Goal: Task Accomplishment & Management: Manage account settings

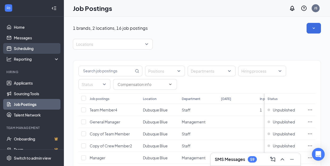
click at [30, 47] on link "Scheduling" at bounding box center [37, 48] width 46 height 11
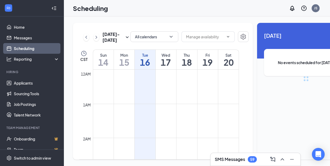
click at [229, 158] on h3 "SMS Messages" at bounding box center [230, 160] width 30 height 6
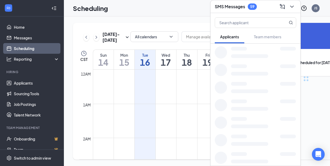
scroll to position [262, 0]
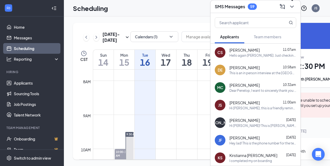
click at [293, 7] on icon "ChevronDown" at bounding box center [292, 6] width 6 height 6
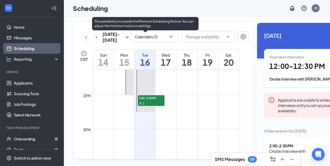
scroll to position [467, 0]
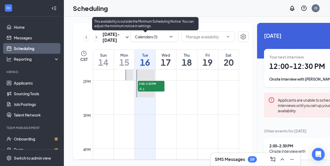
click at [150, 86] on span "2:00-2:30 PM" at bounding box center [151, 83] width 27 height 5
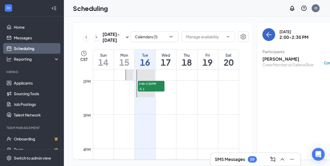
click at [267, 35] on icon "ArrowLeft" at bounding box center [269, 35] width 5 height 1
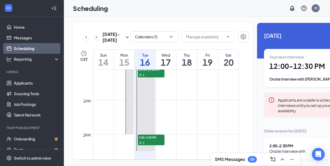
scroll to position [440, 0]
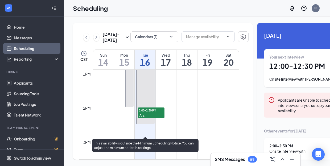
click at [153, 113] on span "2:00-2:30 PM" at bounding box center [151, 110] width 27 height 5
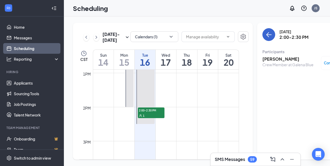
click at [263, 39] on button "back-button" at bounding box center [269, 34] width 13 height 13
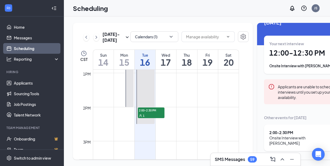
scroll to position [13, 0]
click at [169, 38] on icon "ChevronDown" at bounding box center [171, 36] width 5 height 5
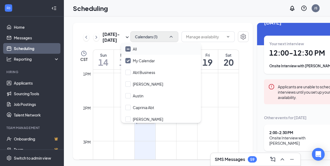
click at [129, 49] on icon "Minimize" at bounding box center [128, 49] width 4 height 4
click at [129, 49] on input "All" at bounding box center [130, 48] width 11 height 5
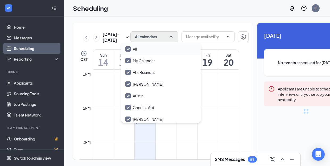
checkbox input "true"
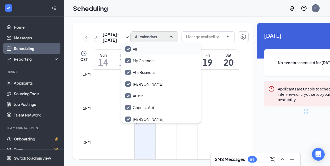
checkbox input "true"
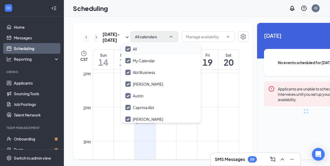
checkbox input "true"
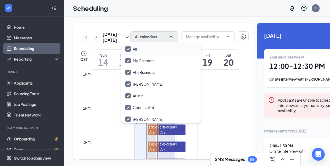
click at [211, 55] on div "[DATE] - [DATE] All calendars CST Sun 14 Mon 15 Tue 16 Wed 17 Thu 18 Fri 19 Sat…" at bounding box center [163, 91] width 180 height 137
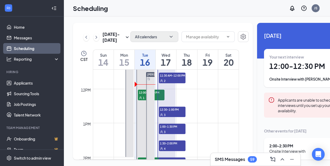
scroll to position [390, 0]
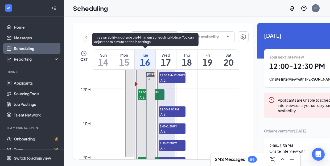
click at [141, 95] on span "12:00-12:30 PM" at bounding box center [151, 91] width 27 height 5
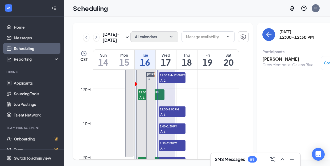
click at [156, 107] on div "[PERSON_NAME] 10:00-10:30 AM 4 10:30-11:00 AM 3 11:00-11:30 AM 2 11:30 AM-12:00…" at bounding box center [166, 123] width 20 height 205
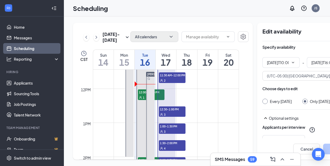
type input "10:00 AM"
type input "04:00 PM"
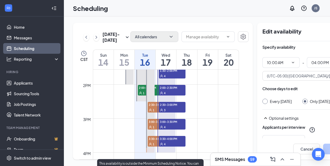
scroll to position [472, 0]
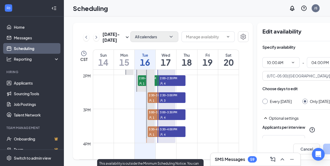
click at [154, 98] on span "2:30-3:00 PM" at bounding box center [161, 94] width 27 height 5
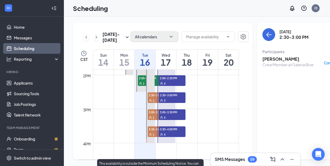
click at [155, 120] on div "1" at bounding box center [161, 117] width 27 height 5
click at [154, 132] on span "3:30-4:00 PM" at bounding box center [161, 129] width 27 height 5
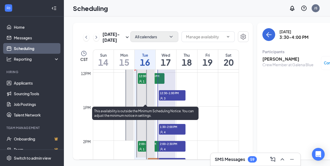
scroll to position [390, 0]
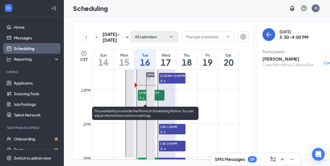
click at [142, 95] on span "12:00-12:30 PM" at bounding box center [151, 92] width 27 height 5
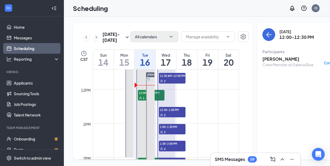
click at [271, 59] on h3 "[PERSON_NAME]" at bounding box center [288, 59] width 51 height 6
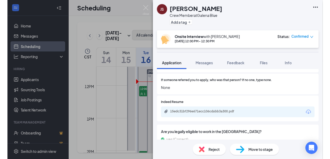
scroll to position [154, 0]
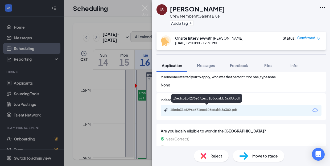
click at [227, 108] on div "15edc31bf296e671ecc106cdabb3a300.pdf" at bounding box center [207, 110] width 75 height 4
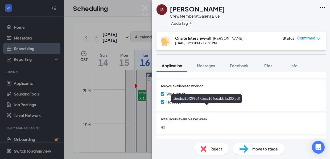
scroll to position [325, 0]
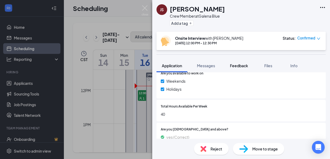
click at [243, 63] on button "Feedback" at bounding box center [239, 65] width 29 height 13
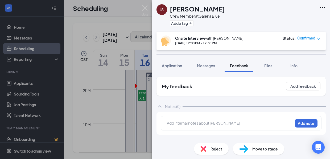
click at [198, 122] on div at bounding box center [229, 123] width 125 height 6
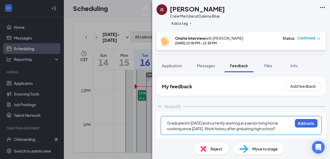
click at [224, 129] on span "Graduated in [DATE] and currently working at a senior living home cooking since…" at bounding box center [223, 125] width 112 height 10
click at [267, 129] on div "Graduated in [DATE] and currently working at a senior living home cooking since…" at bounding box center [229, 125] width 125 height 11
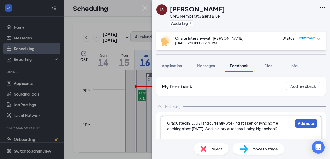
click at [301, 126] on button "Add note" at bounding box center [306, 123] width 23 height 9
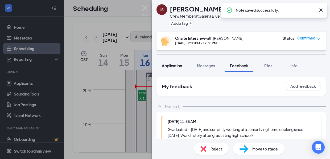
click at [170, 69] on button "Application" at bounding box center [172, 65] width 31 height 13
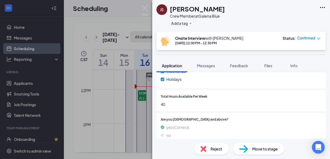
scroll to position [339, 0]
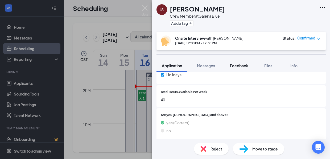
click at [247, 65] on span "Feedback" at bounding box center [239, 65] width 18 height 5
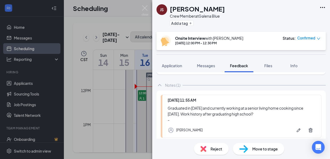
scroll to position [25, 0]
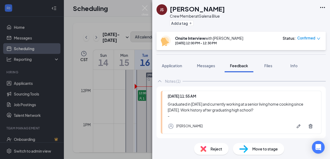
click at [249, 113] on div "Graduated in [DATE] and currently working at a senior living home cooking since…" at bounding box center [242, 110] width 148 height 18
click at [299, 126] on icon "Pen" at bounding box center [298, 125] width 5 height 5
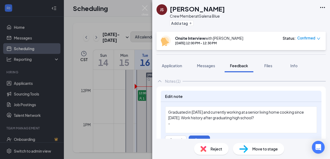
click at [240, 123] on div "-" at bounding box center [241, 123] width 146 height 6
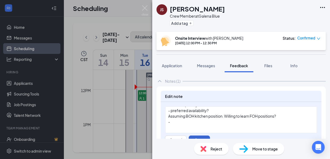
scroll to position [30, 0]
click at [198, 136] on button "Save" at bounding box center [199, 139] width 21 height 9
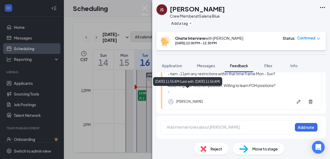
scroll to position [79, 0]
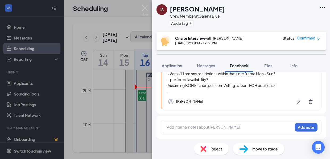
click at [144, 7] on img at bounding box center [145, 10] width 7 height 10
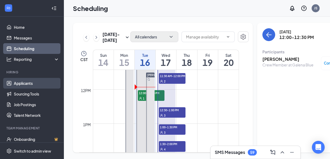
click at [22, 82] on link "Applicants" at bounding box center [37, 83] width 46 height 11
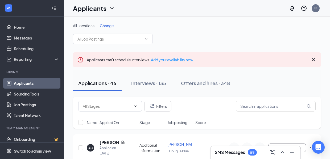
click at [104, 26] on span "Change" at bounding box center [107, 25] width 14 height 5
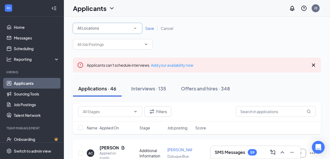
click at [97, 27] on span "All Locations" at bounding box center [89, 28] width 22 height 5
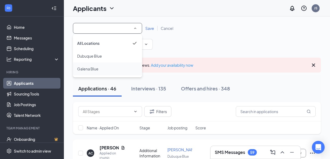
click at [95, 71] on span "Galena Blue" at bounding box center [87, 69] width 21 height 6
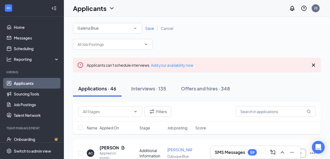
click at [148, 30] on span "Save" at bounding box center [149, 28] width 9 height 5
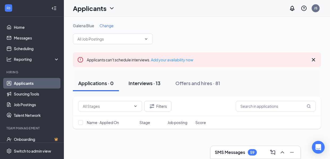
click at [143, 87] on button "Interviews · 13" at bounding box center [144, 83] width 43 height 16
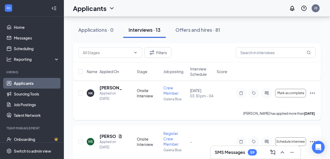
scroll to position [292, 0]
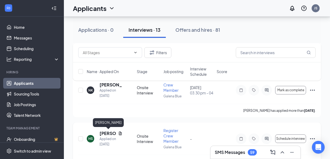
click at [108, 135] on h5 "[PERSON_NAME]" at bounding box center [108, 133] width 17 height 6
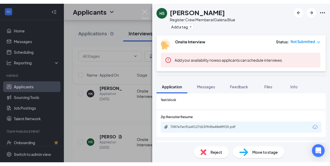
scroll to position [174, 0]
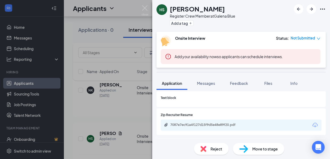
click at [186, 127] on div "7087e7ec91a4f127d15f9d5e48e89f20.pdf" at bounding box center [241, 124] width 161 height 11
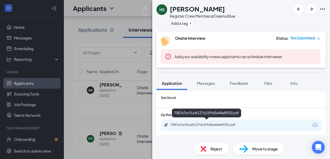
click at [185, 123] on div "7087e7ec91a4f127d15f9d5e48e89f20.pdf" at bounding box center [207, 125] width 75 height 4
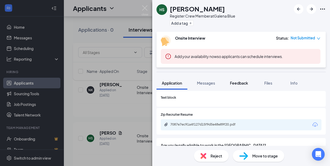
click at [241, 80] on button "Feedback" at bounding box center [239, 82] width 29 height 13
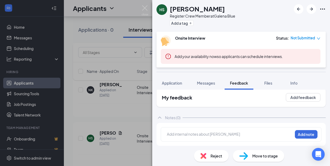
scroll to position [6, 0]
click at [142, 5] on div "HS [PERSON_NAME] Register Crew Member at Galena Blue Add a tag Onsite Interview…" at bounding box center [165, 83] width 330 height 166
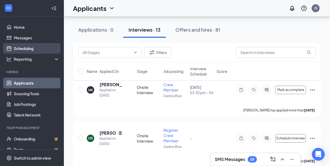
click at [30, 47] on link "Scheduling" at bounding box center [37, 48] width 46 height 11
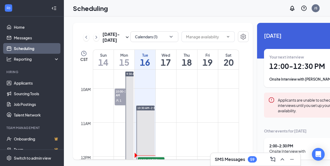
scroll to position [379, 0]
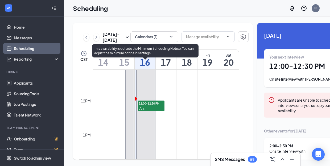
click at [148, 111] on div "1" at bounding box center [151, 108] width 27 height 5
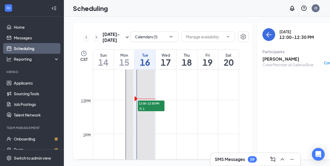
click at [271, 62] on h3 "[PERSON_NAME]" at bounding box center [288, 59] width 51 height 6
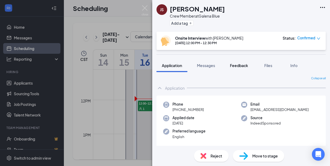
click at [237, 65] on span "Feedback" at bounding box center [239, 65] width 18 height 5
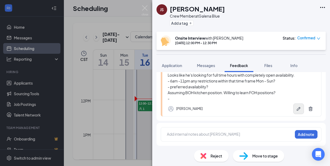
click at [298, 108] on icon "Pen" at bounding box center [298, 108] width 5 height 5
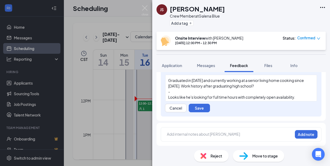
click at [302, 99] on div "Looks like he's looking for full time hours with completely open availability." at bounding box center [241, 98] width 146 height 6
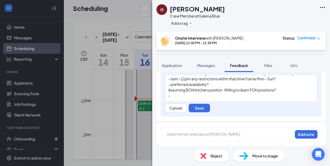
scroll to position [24, 0]
click at [289, 96] on div "-" at bounding box center [241, 96] width 146 height 6
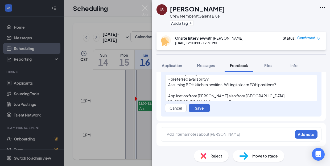
click at [202, 108] on button "Save" at bounding box center [199, 108] width 21 height 9
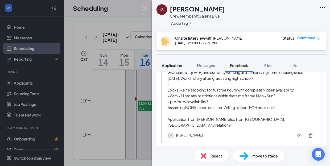
click at [172, 63] on div "Application" at bounding box center [172, 65] width 20 height 5
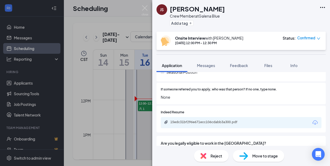
scroll to position [158, 0]
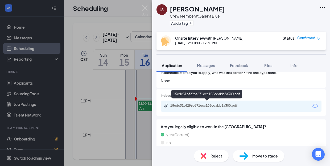
click at [231, 108] on div "15edc31bf296e671ecc106cdabb3a300.pdf" at bounding box center [241, 106] width 161 height 11
click at [230, 104] on div "15edc31bf296e671ecc106cdabb3a300.pdf" at bounding box center [207, 106] width 75 height 4
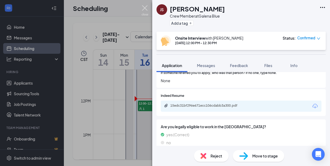
click at [145, 9] on img at bounding box center [145, 10] width 7 height 10
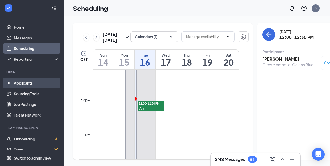
click at [27, 84] on link "Applicants" at bounding box center [37, 83] width 46 height 11
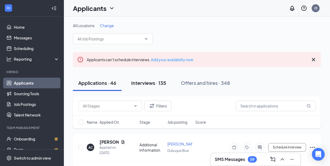
click at [143, 86] on div "Interviews · 135" at bounding box center [148, 83] width 35 height 7
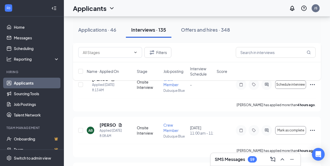
scroll to position [162, 0]
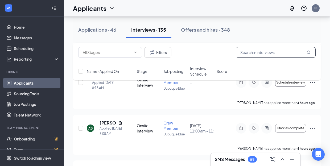
click at [278, 54] on input "text" at bounding box center [276, 52] width 80 height 11
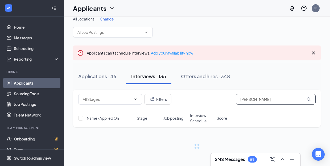
scroll to position [7, 0]
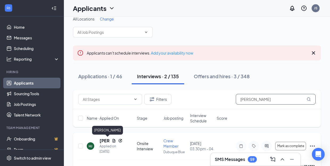
type input "[PERSON_NAME]"
click at [102, 140] on h5 "[PERSON_NAME]" at bounding box center [105, 141] width 10 height 6
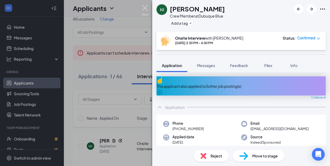
click at [144, 9] on img at bounding box center [145, 10] width 7 height 10
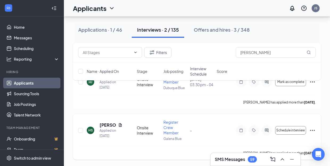
scroll to position [71, 0]
click at [103, 123] on h5 "[PERSON_NAME]" at bounding box center [108, 125] width 17 height 6
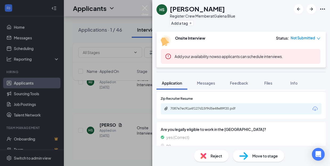
scroll to position [195, 0]
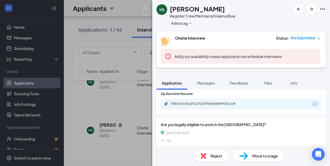
click at [220, 106] on div "7087e7ec91a4f127d15f9d5e48e89f20.pdf" at bounding box center [241, 104] width 161 height 11
click at [219, 103] on div "7087e7ec91a4f127d15f9d5e48e89f20.pdf" at bounding box center [207, 104] width 75 height 4
click at [145, 7] on img at bounding box center [145, 10] width 7 height 10
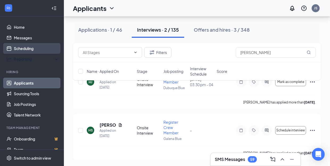
click at [27, 48] on link "Scheduling" at bounding box center [37, 48] width 46 height 11
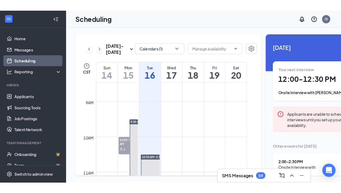
scroll to position [349, 0]
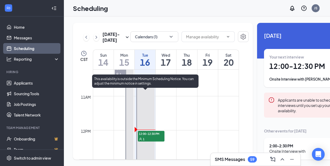
click at [150, 136] on span "12:00-12:30 PM" at bounding box center [151, 133] width 27 height 5
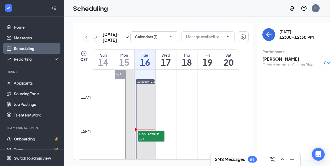
click at [272, 59] on h3 "[PERSON_NAME]" at bounding box center [288, 59] width 51 height 6
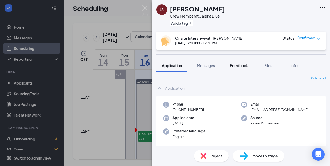
click at [234, 68] on button "Feedback" at bounding box center [239, 65] width 29 height 13
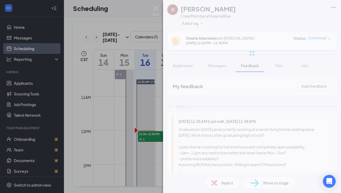
scroll to position [51, 0]
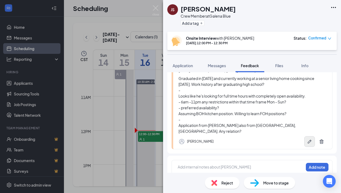
click at [311, 138] on button "button" at bounding box center [309, 141] width 11 height 11
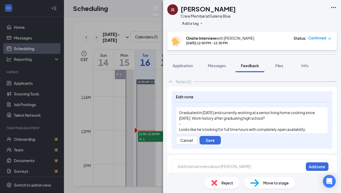
scroll to position [26, 0]
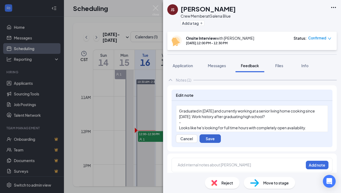
click at [214, 139] on button "Save" at bounding box center [210, 138] width 21 height 9
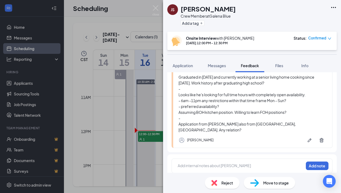
scroll to position [51, 0]
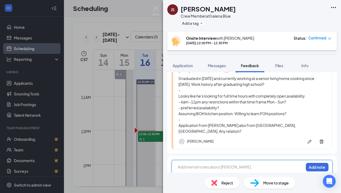
click at [202, 164] on div at bounding box center [240, 167] width 125 height 6
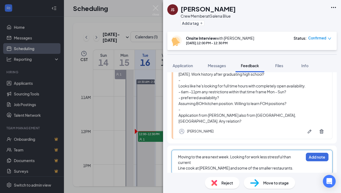
scroll to position [61, 0]
click at [215, 157] on div "Moving to the area next week. Looking for work less stressful than current" at bounding box center [240, 159] width 125 height 11
click at [281, 165] on div "Line cook at [PERSON_NAME] and some of the smaller restaurants." at bounding box center [240, 168] width 125 height 6
click at [264, 154] on div "Moving to the area next week. Looking for work less stressful than current" at bounding box center [240, 159] width 125 height 11
click at [248, 94] on div "Graduated in [DATE] and currently working at a senior living home cooking since…" at bounding box center [252, 95] width 148 height 59
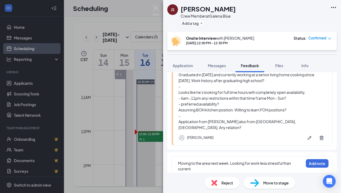
scroll to position [66, 0]
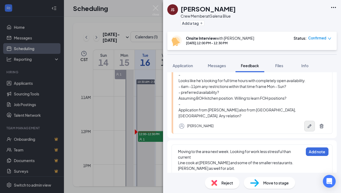
click at [307, 123] on icon "Pen" at bounding box center [309, 125] width 5 height 5
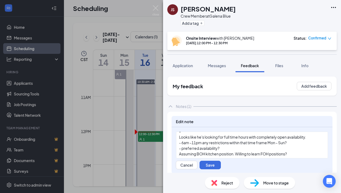
scroll to position [20, 0]
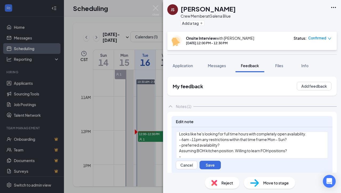
click at [239, 144] on div "- preferred availability?" at bounding box center [252, 145] width 146 height 6
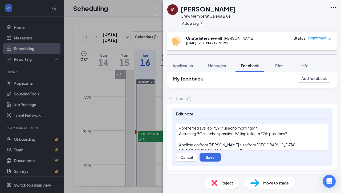
scroll to position [13, 0]
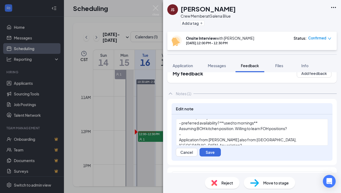
click at [245, 130] on span "Assuming BOH kitchen position. Willing to learn FOH positions?" at bounding box center [233, 128] width 108 height 5
click at [243, 134] on div "-" at bounding box center [252, 134] width 146 height 6
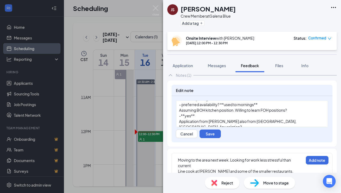
scroll to position [35, 0]
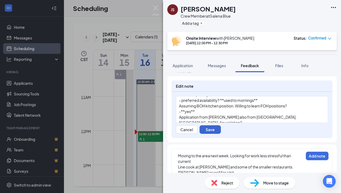
click at [221, 129] on button "Save" at bounding box center [210, 129] width 21 height 9
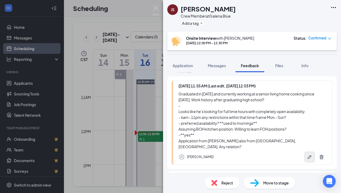
click at [308, 154] on icon "Pen" at bounding box center [309, 156] width 5 height 5
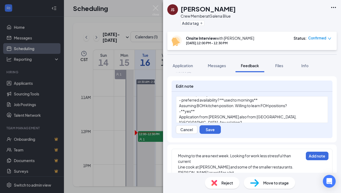
scroll to position [30, 0]
click at [311, 118] on div "Application from [PERSON_NAME] also from [GEOGRAPHIC_DATA], [GEOGRAPHIC_DATA]. …" at bounding box center [252, 119] width 146 height 11
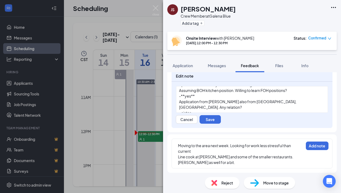
scroll to position [46, 0]
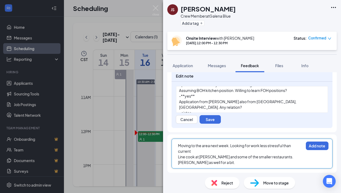
click at [222, 152] on div "Moving to the area next week. Looking for work less stressful than current" at bounding box center [240, 148] width 125 height 11
click at [317, 145] on button "Add note" at bounding box center [317, 145] width 23 height 9
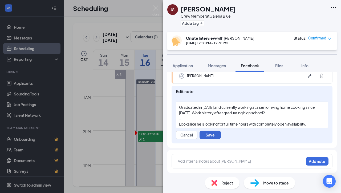
scroll to position [81, 0]
click at [234, 121] on div "-" at bounding box center [252, 119] width 146 height 6
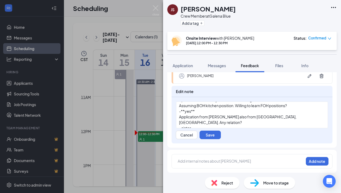
click at [225, 125] on div "- sister" at bounding box center [252, 128] width 146 height 6
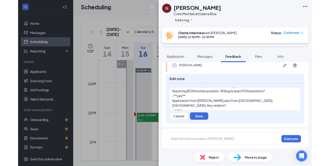
scroll to position [40, 0]
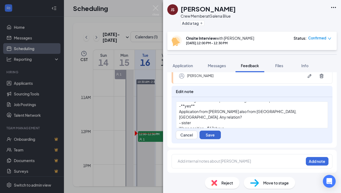
click at [212, 136] on button "Save" at bounding box center [210, 135] width 21 height 9
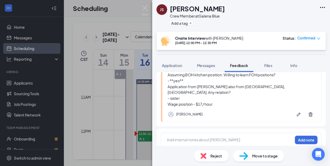
scroll to position [140, 0]
click at [147, 8] on img at bounding box center [145, 10] width 7 height 10
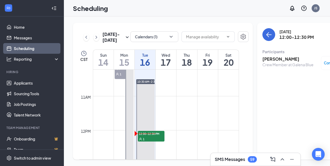
click at [273, 60] on h3 "[PERSON_NAME]" at bounding box center [288, 59] width 51 height 6
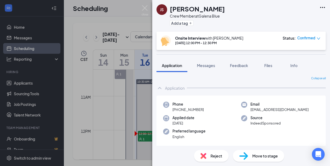
click at [250, 158] on div "Move to stage" at bounding box center [258, 156] width 51 height 12
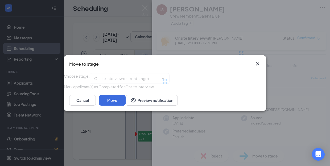
type input "Background Check (next stage)"
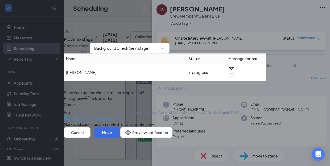
scroll to position [25, 0]
click at [70, 28] on icon "Cross" at bounding box center [67, 31] width 6 height 6
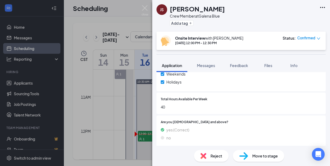
click at [256, 154] on span "Move to stage" at bounding box center [266, 156] width 26 height 6
type input "Background Check (next stage)"
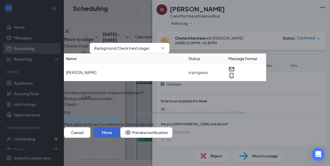
click at [120, 138] on button "Move" at bounding box center [107, 132] width 27 height 11
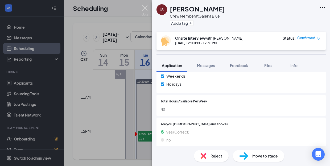
click at [145, 10] on img at bounding box center [145, 10] width 7 height 10
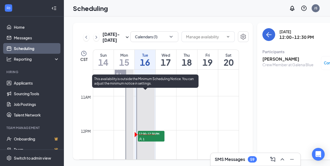
scroll to position [427, 0]
